Goal: Information Seeking & Learning: Learn about a topic

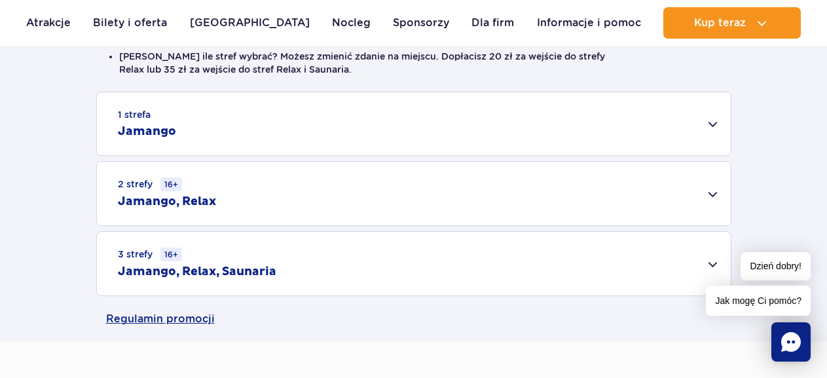
click at [714, 129] on div "1 strefa Jamango" at bounding box center [413, 123] width 633 height 63
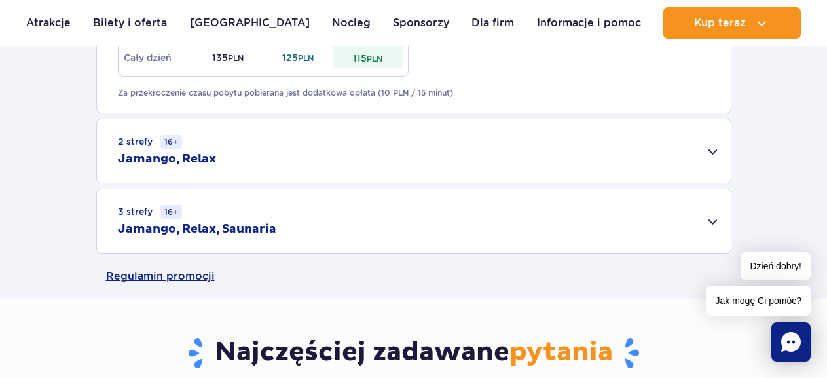
scroll to position [916, 0]
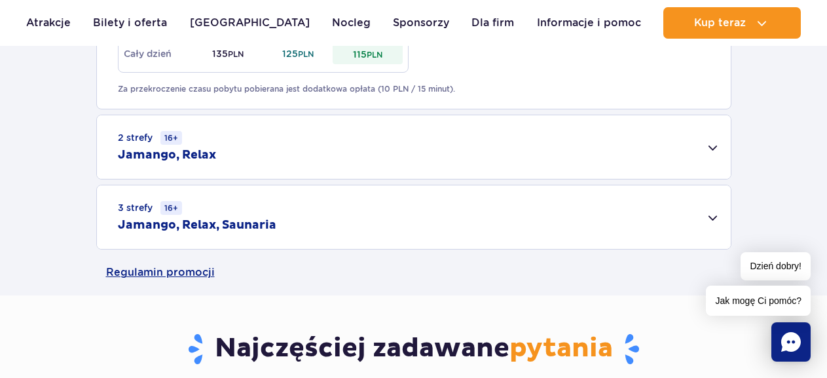
click at [715, 218] on div "3 strefy 16+ Jamango, Relax, Saunaria" at bounding box center [413, 216] width 633 height 63
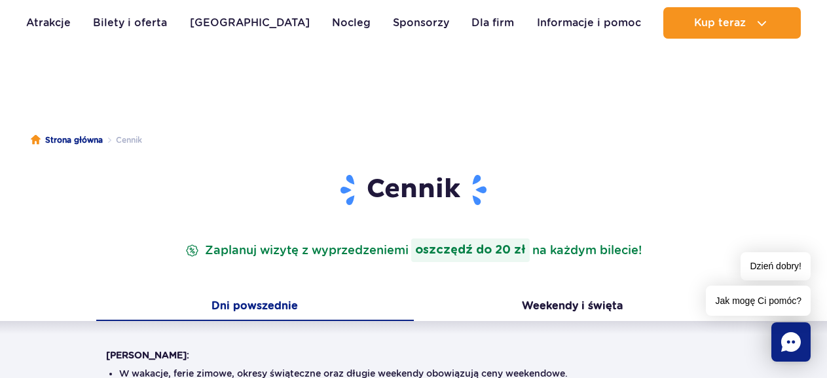
scroll to position [0, 0]
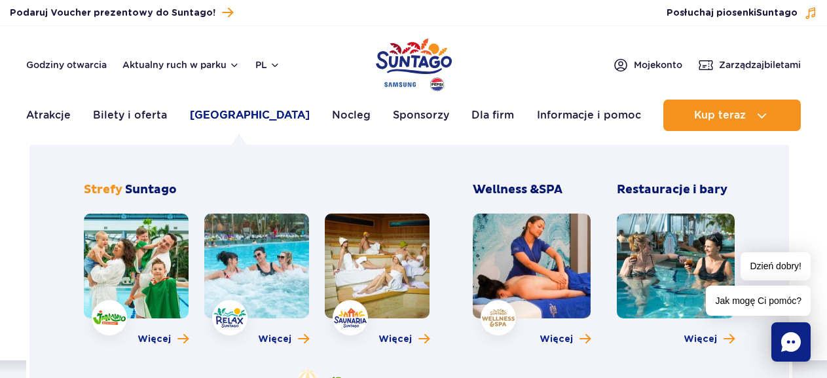
click at [235, 119] on link "[GEOGRAPHIC_DATA]" at bounding box center [250, 114] width 120 height 31
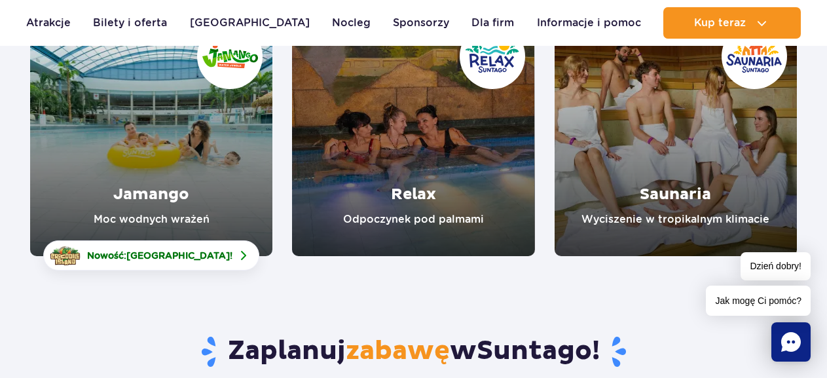
scroll to position [262, 0]
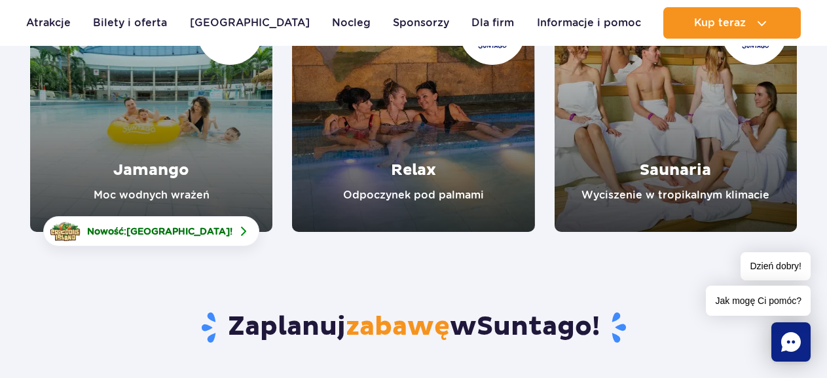
click at [417, 132] on link "Relax" at bounding box center [413, 111] width 242 height 242
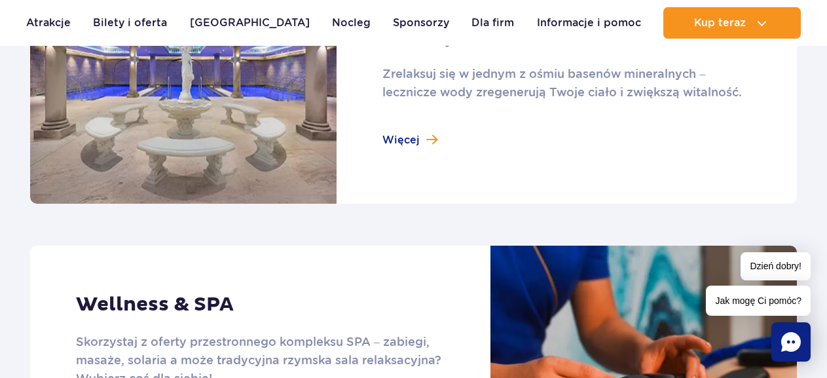
scroll to position [982, 0]
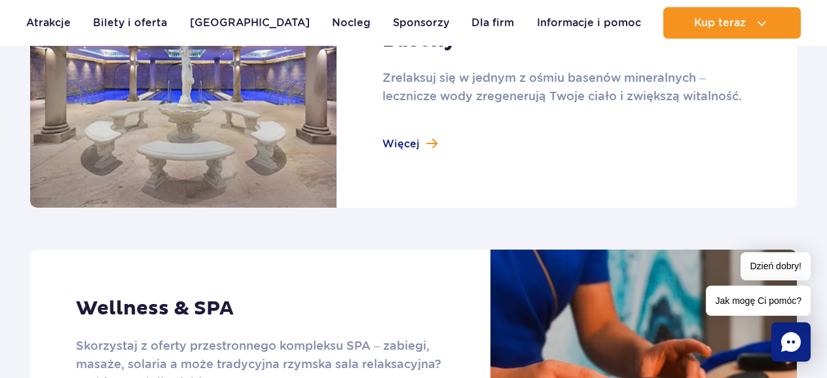
click at [404, 145] on link at bounding box center [413, 90] width 766 height 235
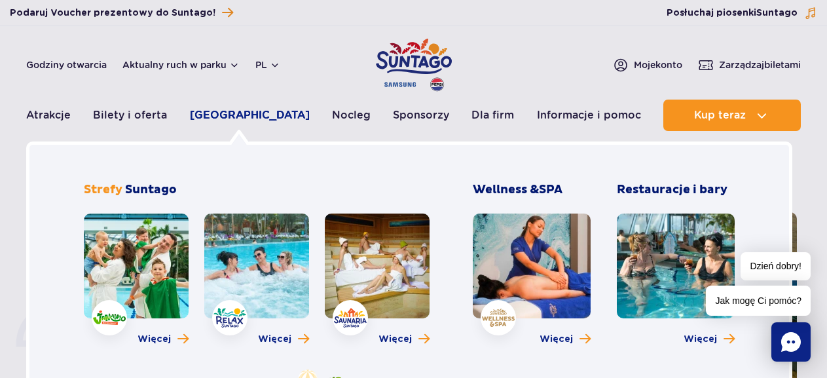
click at [235, 113] on link "[GEOGRAPHIC_DATA]" at bounding box center [250, 114] width 120 height 31
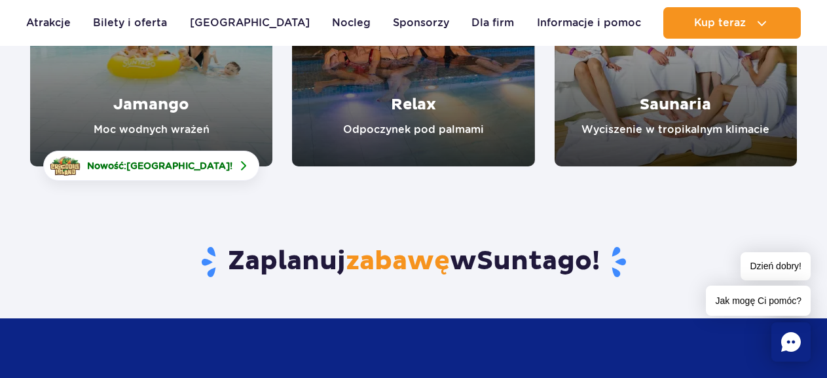
click at [162, 110] on link "Jamango" at bounding box center [151, 45] width 242 height 242
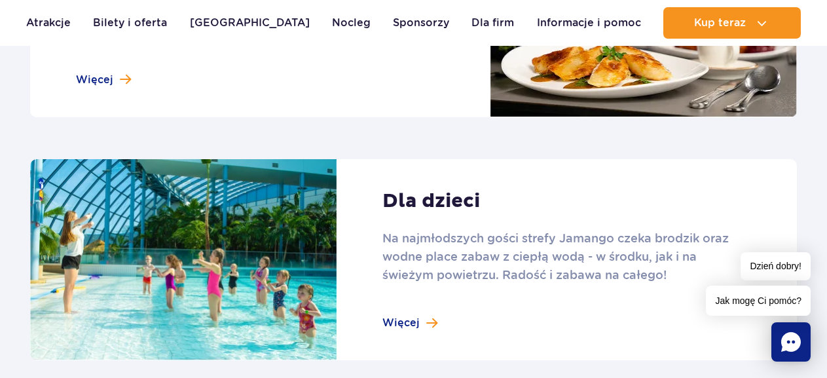
scroll to position [1767, 0]
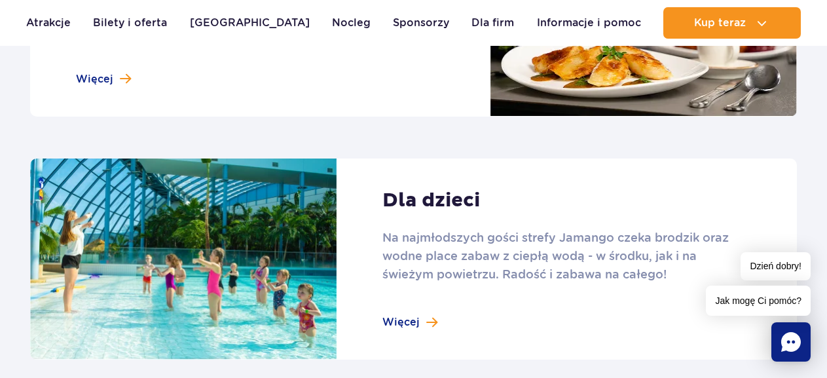
click at [109, 77] on link at bounding box center [413, 24] width 766 height 183
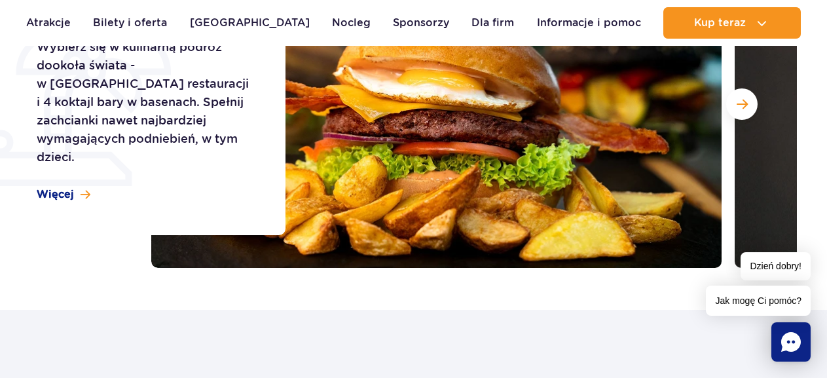
scroll to position [131, 0]
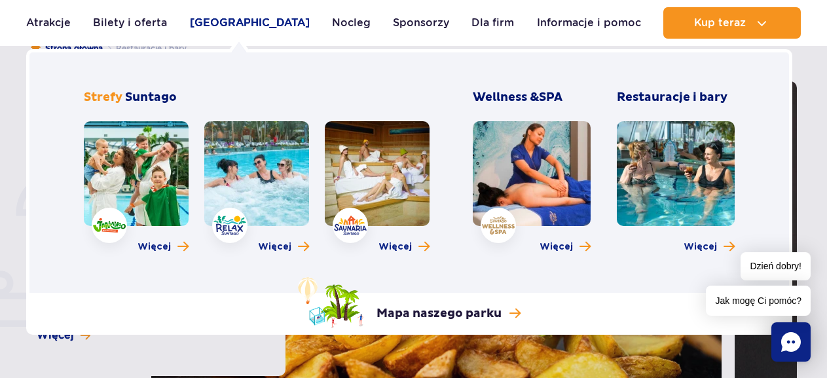
click at [219, 20] on link "[GEOGRAPHIC_DATA]" at bounding box center [250, 22] width 120 height 31
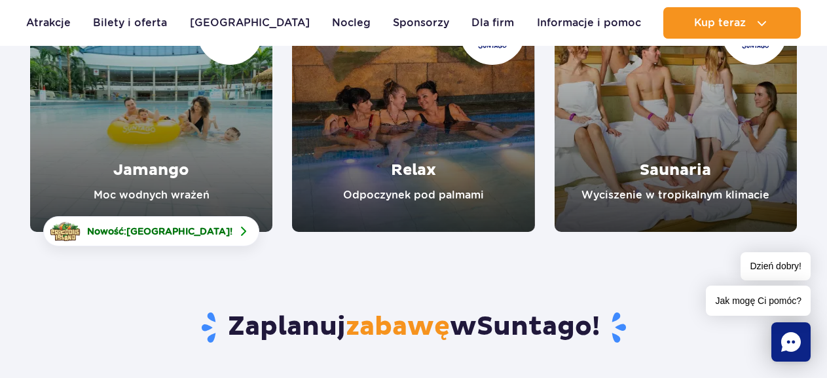
scroll to position [262, 0]
click at [659, 175] on link "Saunaria" at bounding box center [675, 111] width 242 height 242
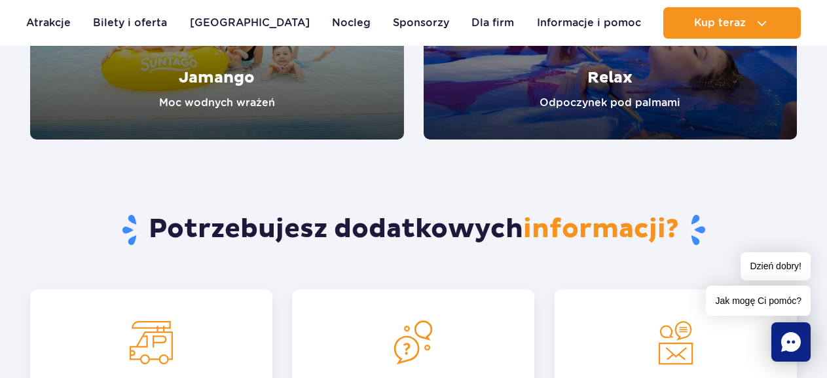
scroll to position [2487, 0]
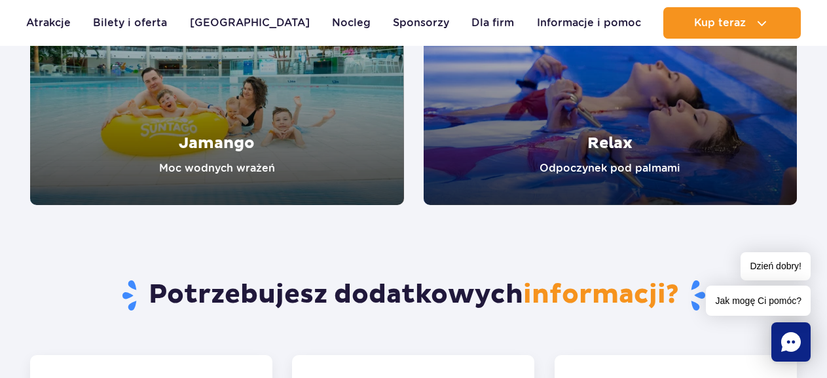
click at [610, 135] on link "Relax" at bounding box center [610, 84] width 374 height 242
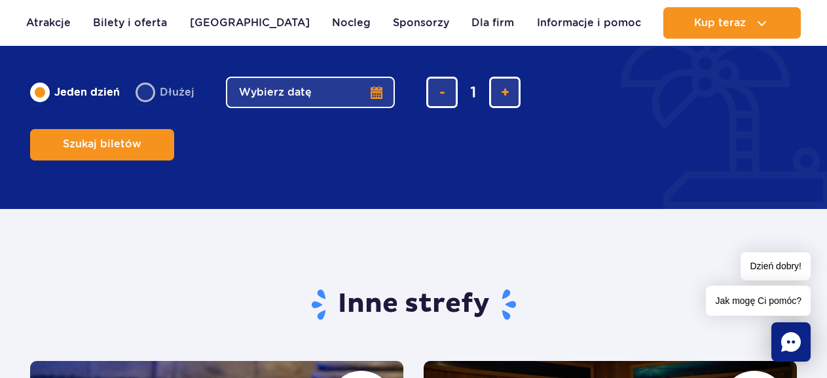
scroll to position [2487, 0]
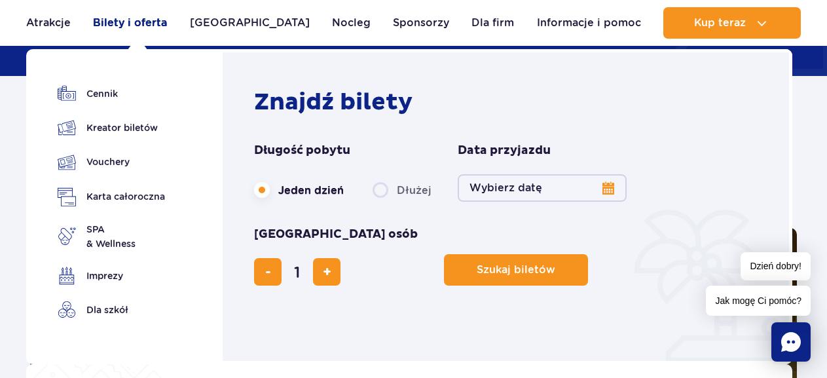
click at [154, 24] on link "Bilety i oferta" at bounding box center [130, 22] width 74 height 31
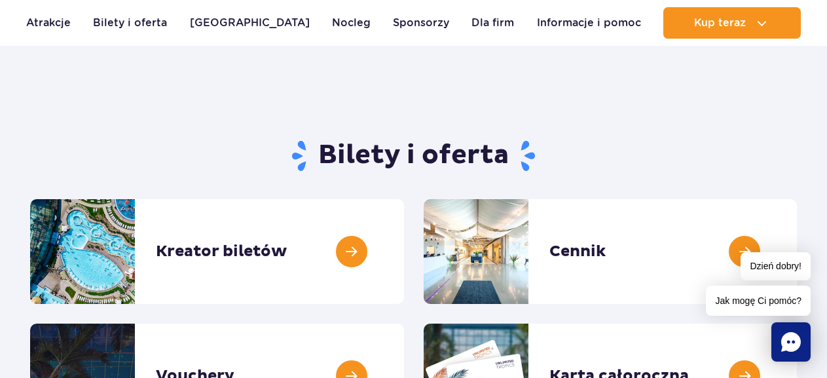
scroll to position [131, 0]
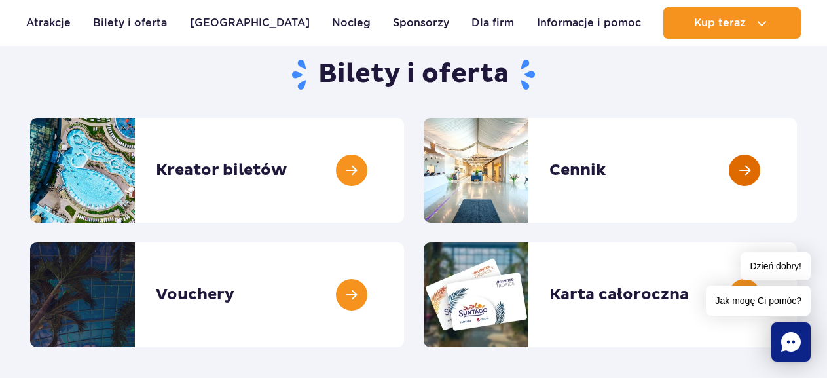
click at [796, 171] on link at bounding box center [796, 170] width 0 height 105
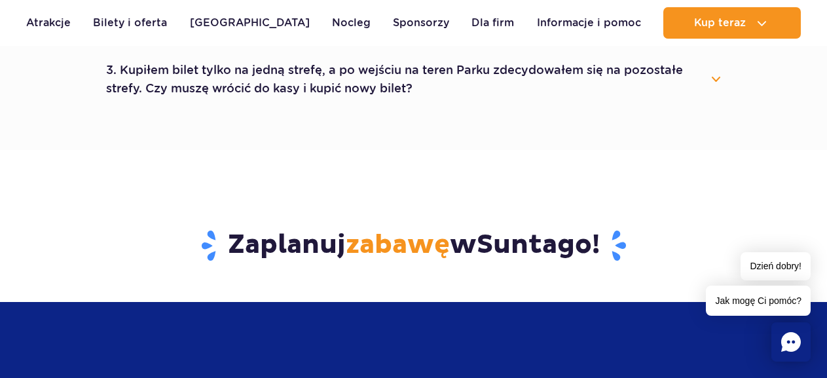
scroll to position [654, 0]
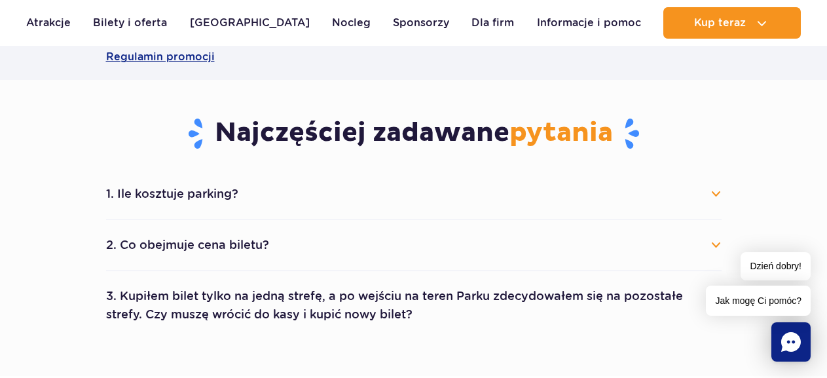
click at [268, 194] on button "1. Ile kosztuje parking?" at bounding box center [413, 193] width 615 height 29
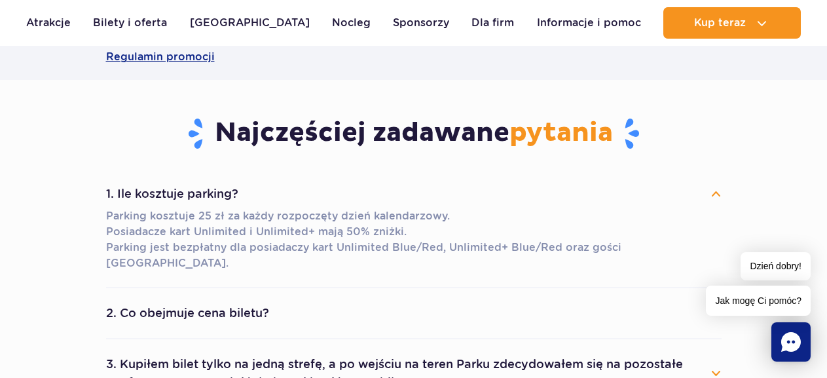
click at [327, 306] on button "2. Co obejmuje cena biletu?" at bounding box center [413, 312] width 615 height 29
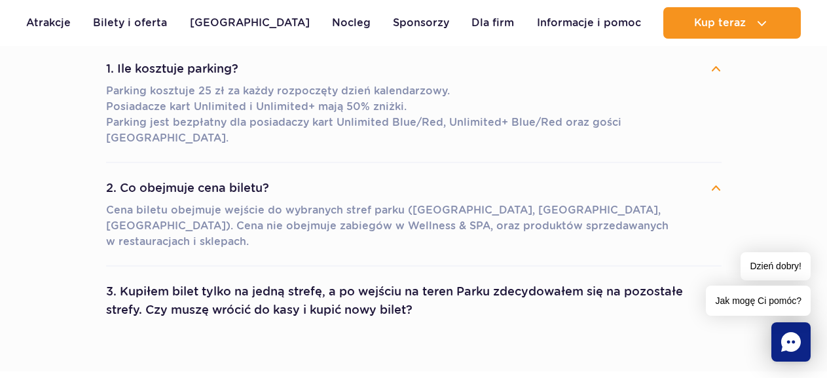
scroll to position [785, 0]
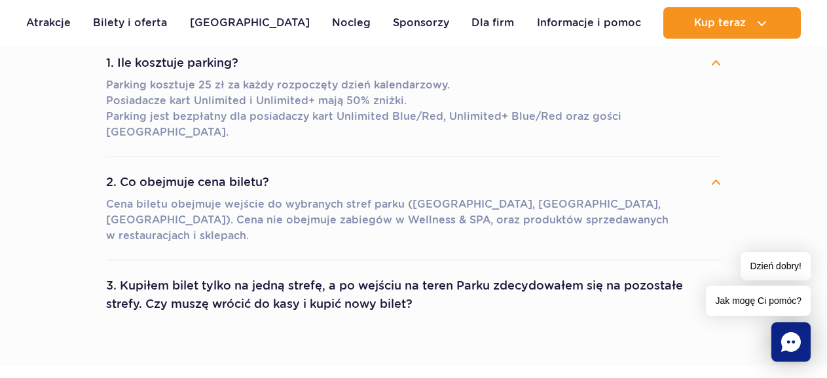
click at [339, 271] on button "3. Kupiłem bilet tylko na jedną strefę, a po wejściu na teren Parku zdecydowałe…" at bounding box center [413, 294] width 615 height 47
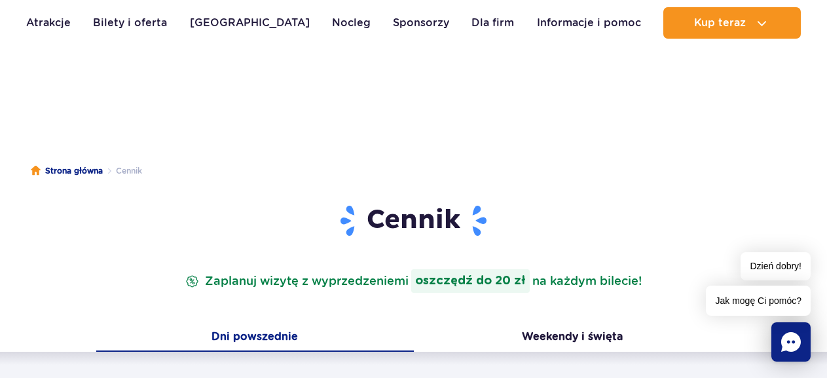
scroll to position [0, 0]
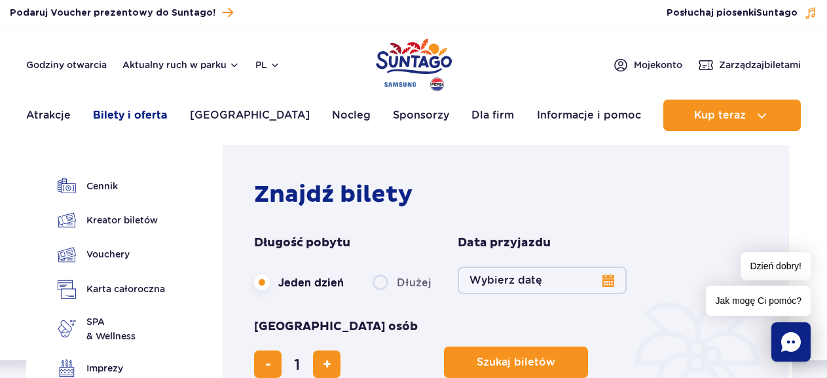
click at [141, 111] on link "Bilety i oferta" at bounding box center [130, 114] width 74 height 31
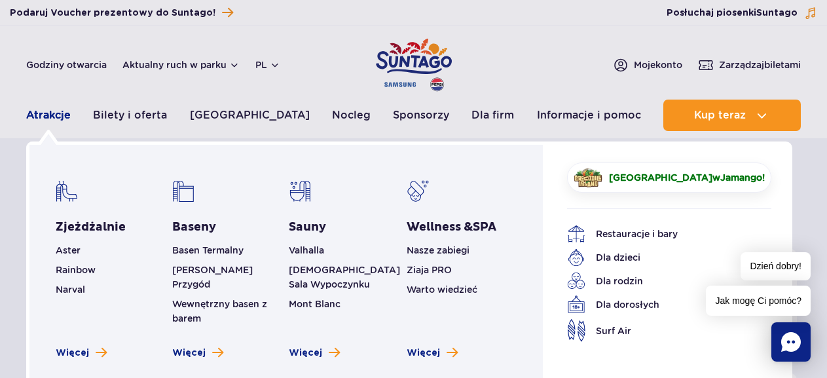
click at [54, 116] on link "Atrakcje" at bounding box center [48, 114] width 45 height 31
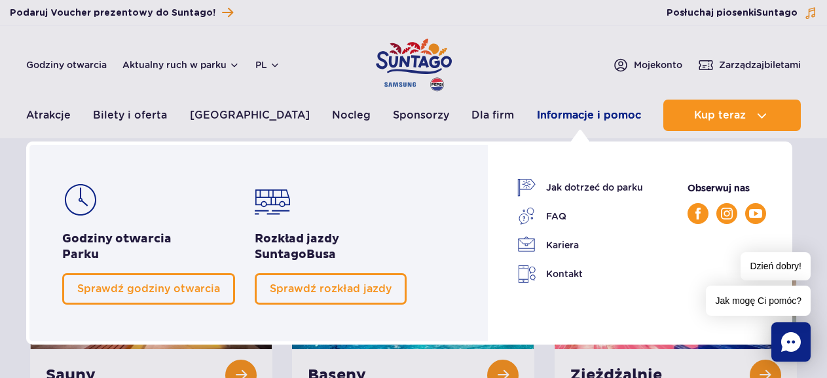
click at [590, 115] on link "Informacje i pomoc" at bounding box center [589, 114] width 104 height 31
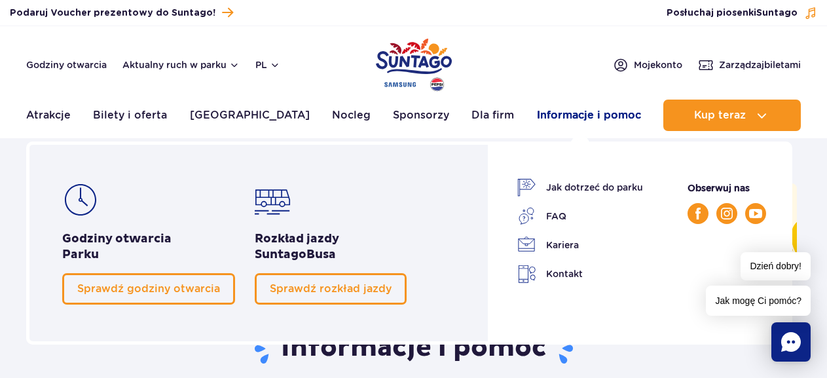
click at [561, 109] on link "Informacje i pomoc" at bounding box center [589, 114] width 104 height 31
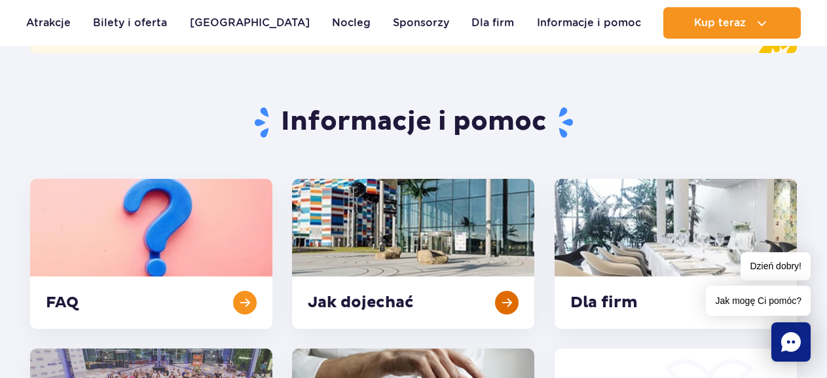
scroll to position [262, 0]
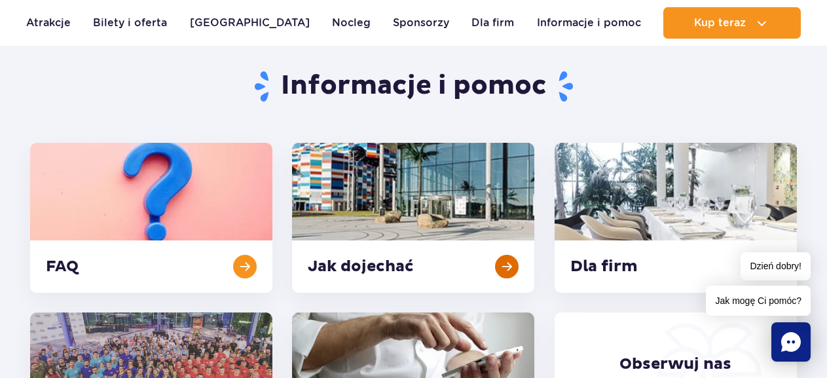
click at [346, 273] on link at bounding box center [413, 218] width 242 height 150
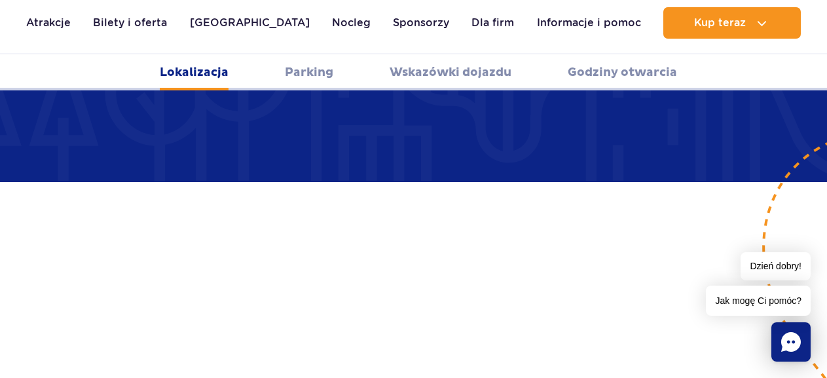
scroll to position [916, 0]
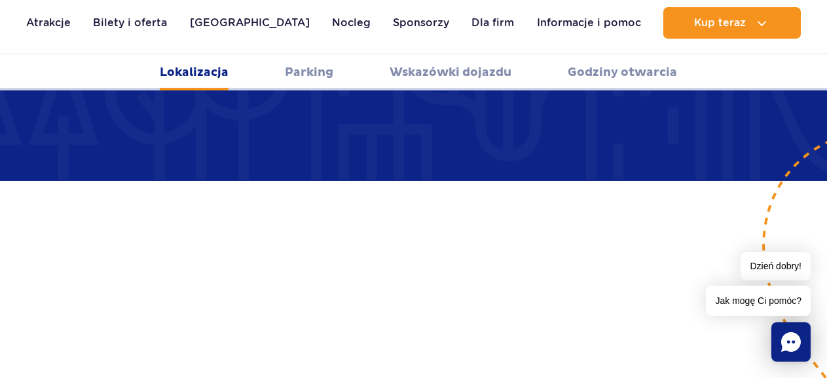
click at [708, 277] on div "Dzień dobry! Jak mogę Ci pomóc?" at bounding box center [757, 283] width 105 height 63
click at [465, 75] on link "Wskazówki dojazdu" at bounding box center [450, 72] width 122 height 36
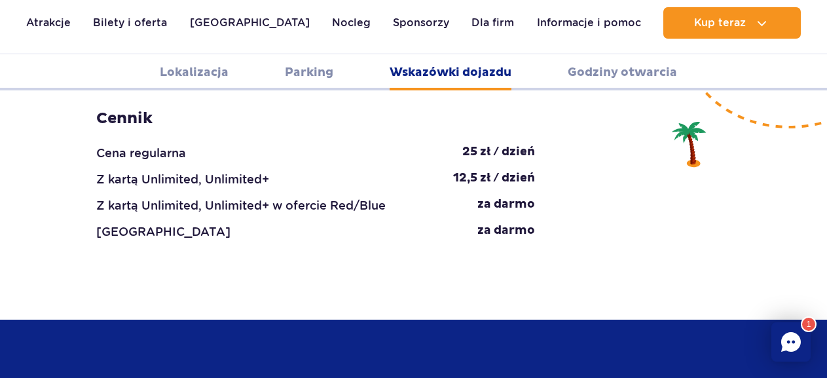
scroll to position [1741, 0]
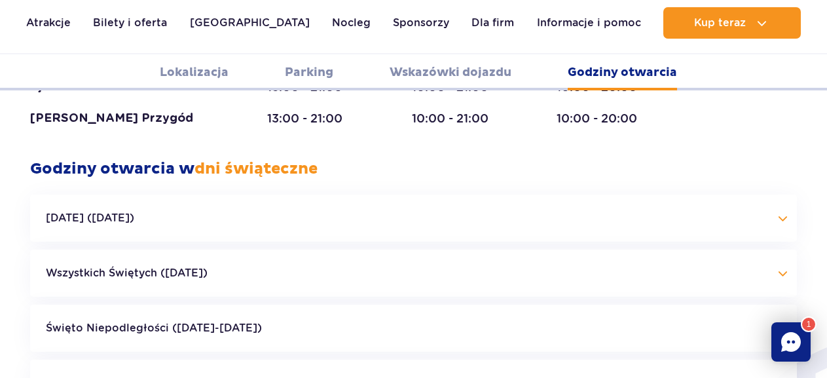
scroll to position [3050, 0]
